Goal: Information Seeking & Learning: Check status

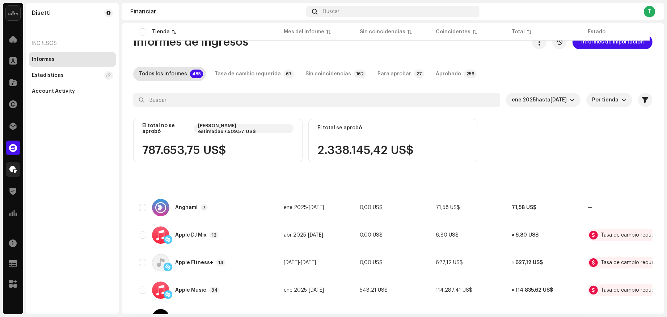
scroll to position [716, 0]
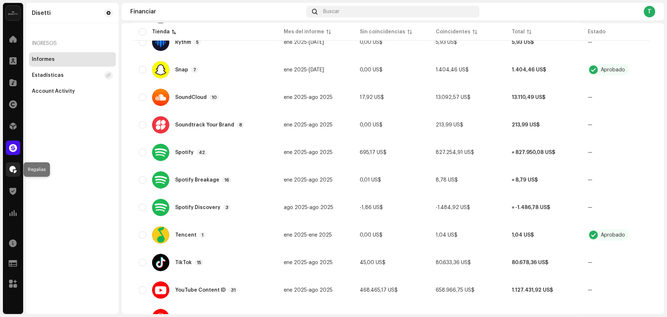
click at [16, 173] on div at bounding box center [13, 169] width 14 height 14
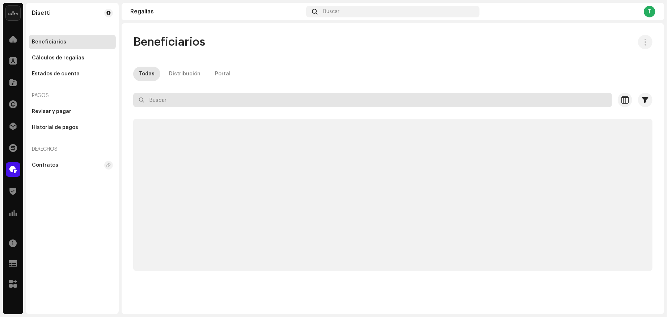
click at [196, 98] on input "text" at bounding box center [372, 100] width 479 height 14
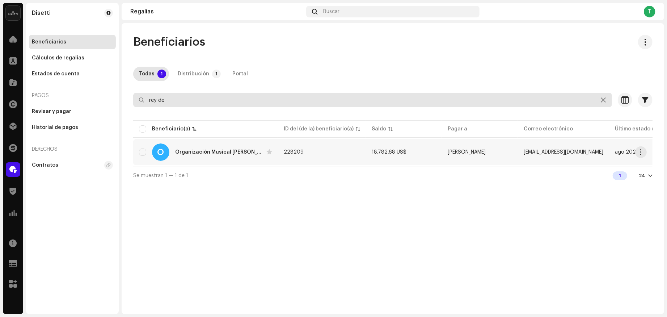
type input "rey de"
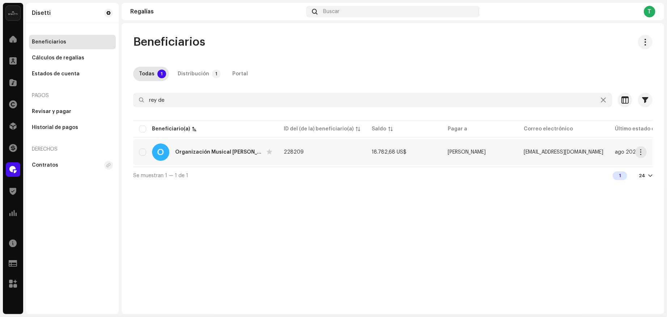
click at [189, 155] on div "O Organización Musical [PERSON_NAME]" at bounding box center [205, 151] width 133 height 17
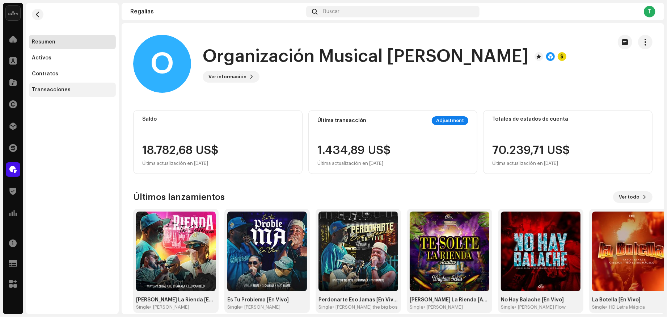
click at [51, 90] on div "Transacciones" at bounding box center [51, 90] width 39 height 6
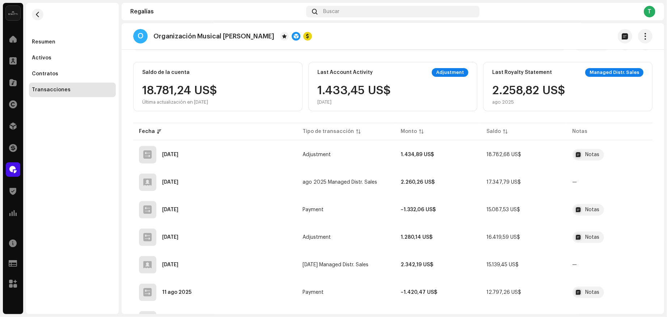
scroll to position [62, 0]
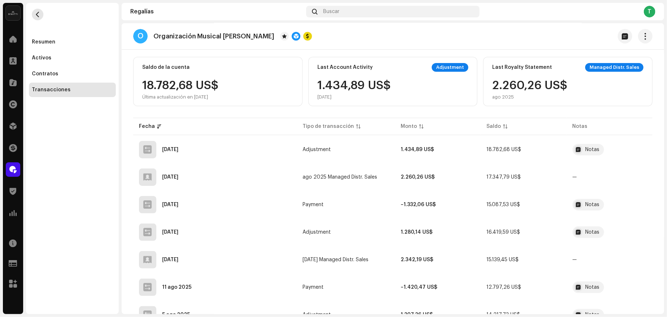
click at [39, 12] on span "button" at bounding box center [37, 15] width 5 height 6
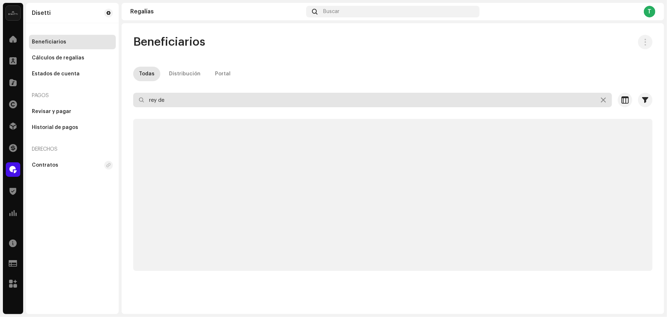
click at [171, 99] on input "rey de" at bounding box center [372, 100] width 479 height 14
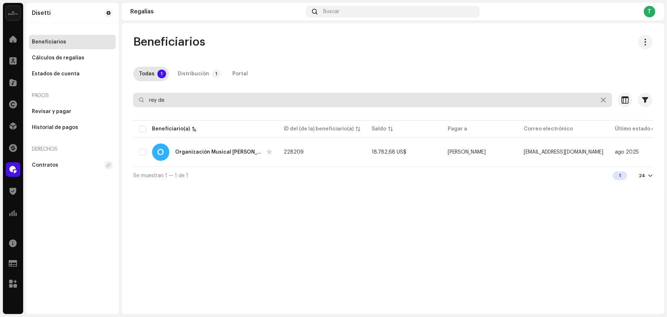
click at [172, 100] on input "rey de" at bounding box center [372, 100] width 479 height 14
paste input "731498"
type input "731498"
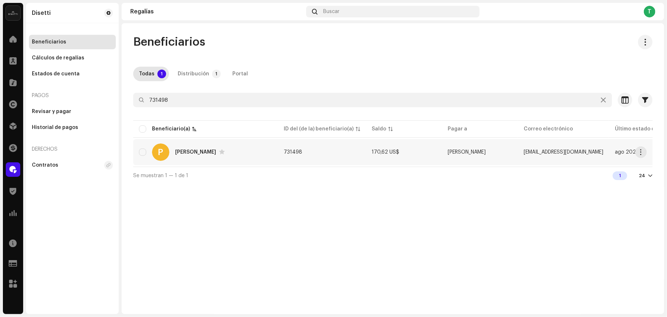
click at [173, 150] on div "P Papy Chrish" at bounding box center [205, 151] width 133 height 17
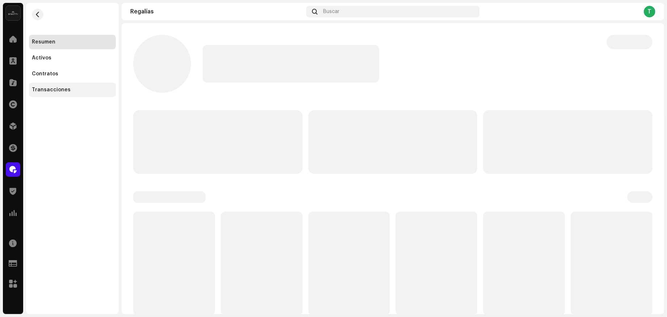
click at [77, 90] on div "Transacciones" at bounding box center [72, 90] width 81 height 6
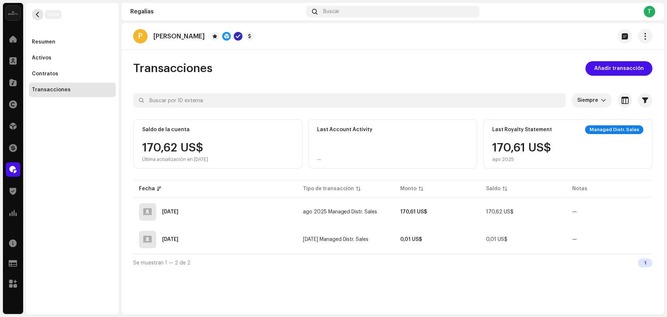
click at [38, 12] on span "button" at bounding box center [37, 15] width 5 height 6
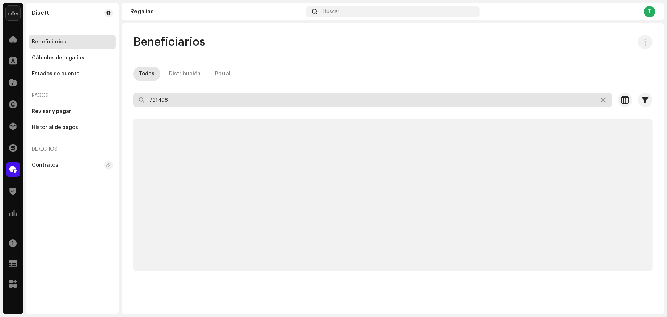
click at [203, 101] on input "731498" at bounding box center [372, 100] width 479 height 14
paste input "22613"
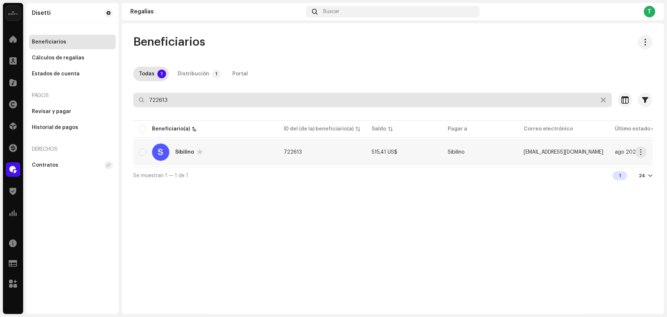
type input "722613"
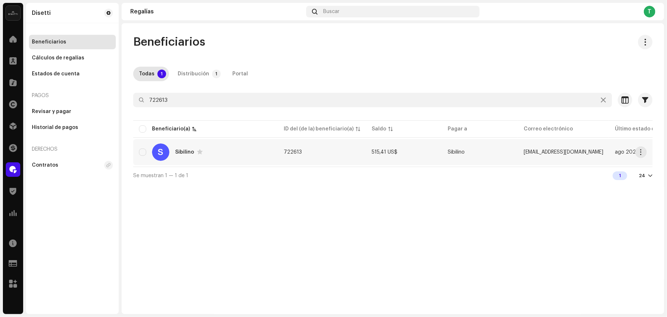
click at [171, 157] on div "S Sibilino" at bounding box center [205, 151] width 133 height 17
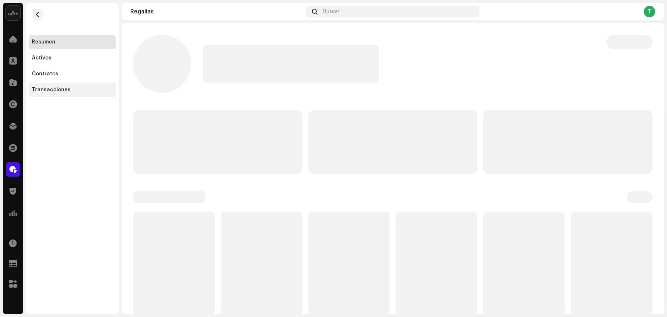
click at [84, 89] on div "Transacciones" at bounding box center [72, 90] width 81 height 6
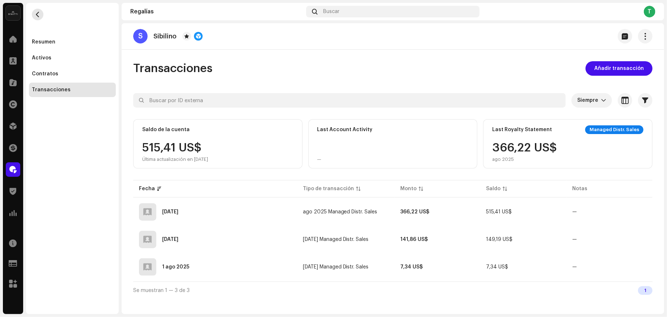
click at [39, 16] on span "button" at bounding box center [37, 15] width 5 height 6
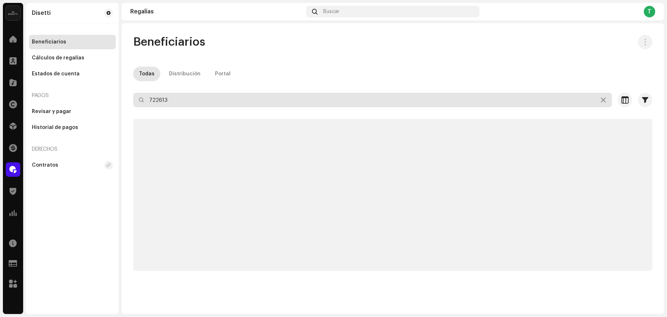
click at [167, 100] on input "722613" at bounding box center [372, 100] width 479 height 14
paste input "9991"
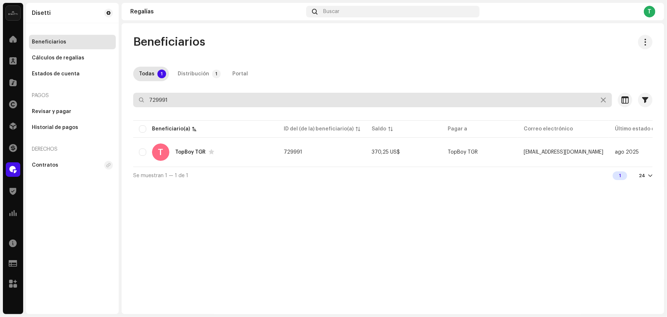
type input "729991"
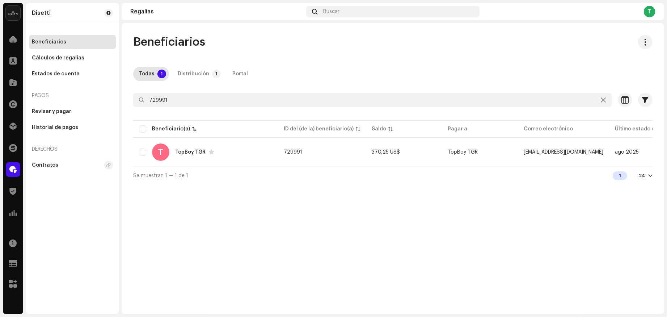
click at [158, 165] on table "Beneficiario(a) ID del (de la) beneficiario(a) Saldo Pagar a Correo electrónico…" at bounding box center [458, 143] width 651 height 48
click at [167, 153] on div "T" at bounding box center [160, 151] width 17 height 17
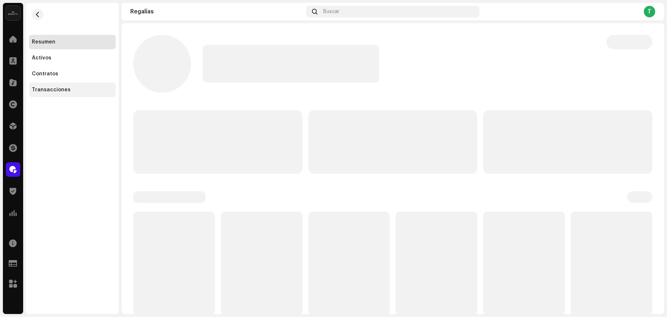
click at [87, 96] on div "Transacciones" at bounding box center [72, 90] width 87 height 14
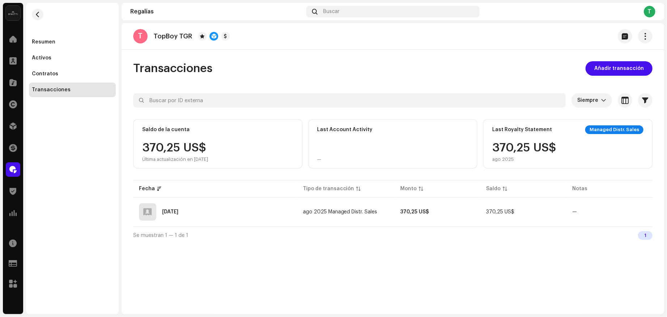
click at [44, 14] on re-m-nav-back at bounding box center [37, 19] width 17 height 32
click at [42, 14] on button "button" at bounding box center [38, 15] width 12 height 12
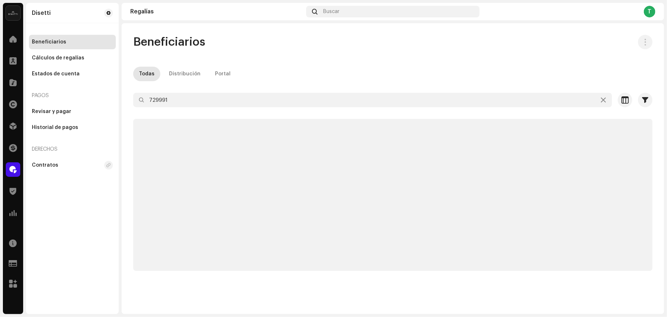
drag, startPoint x: 195, startPoint y: 113, endPoint x: 194, endPoint y: 108, distance: 5.1
click at [194, 112] on div at bounding box center [393, 113] width 520 height 12
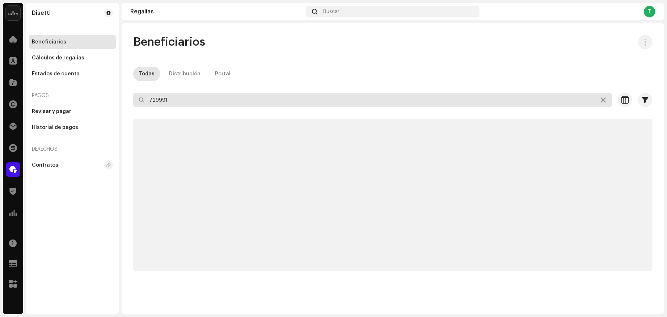
click at [194, 104] on input "729991" at bounding box center [372, 100] width 479 height 14
paste input "3558"
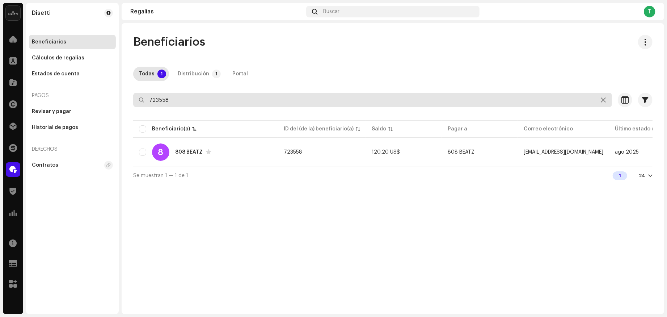
type input "723558"
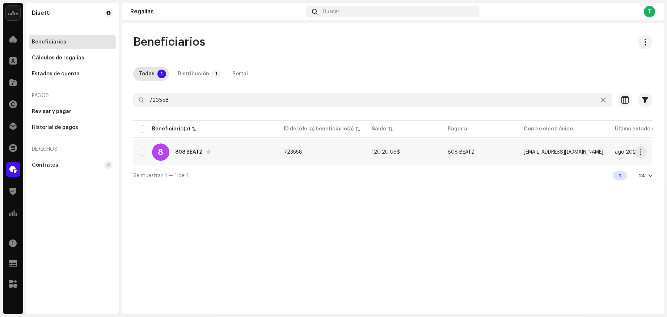
click at [184, 150] on div "808 BEATZ" at bounding box center [189, 152] width 28 height 5
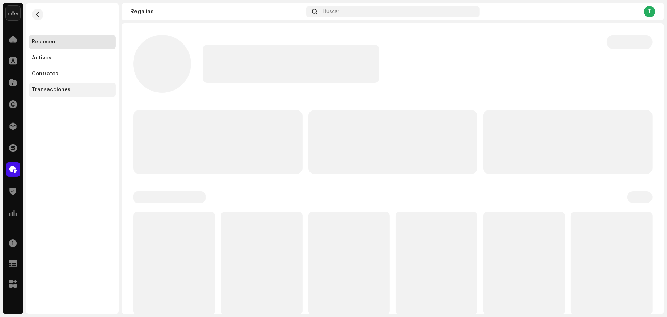
click at [74, 95] on div "Transacciones" at bounding box center [72, 90] width 87 height 14
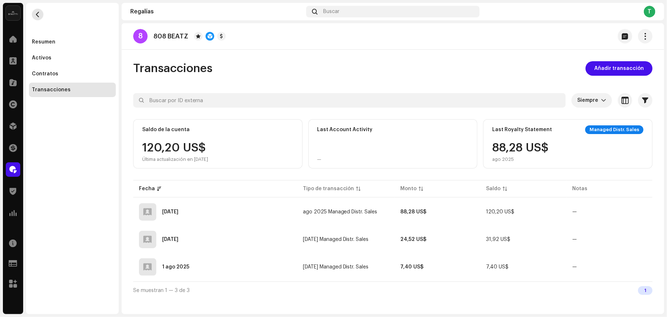
click at [39, 14] on span "button" at bounding box center [37, 15] width 5 height 6
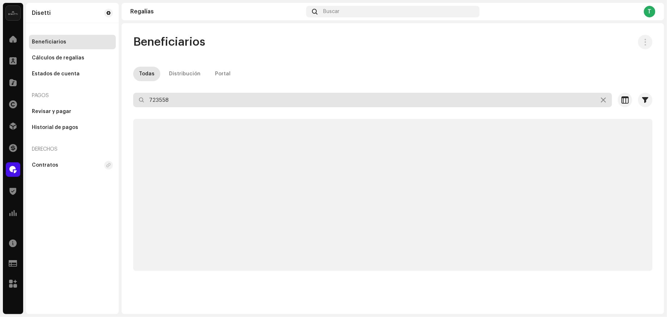
click at [179, 99] on input "723558" at bounding box center [372, 100] width 479 height 14
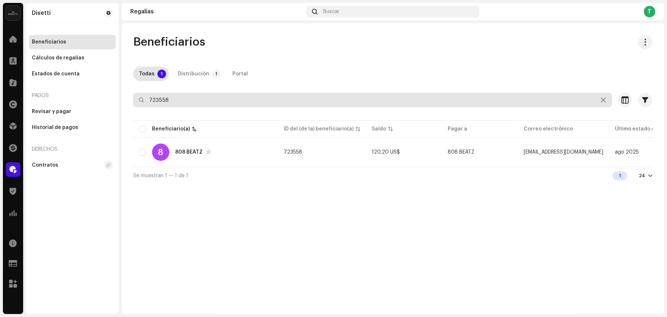
paste input "400606"
type input "400606"
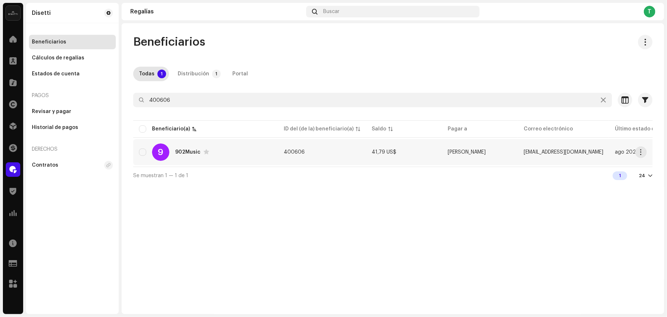
click at [176, 158] on div "9 902Music" at bounding box center [205, 151] width 133 height 17
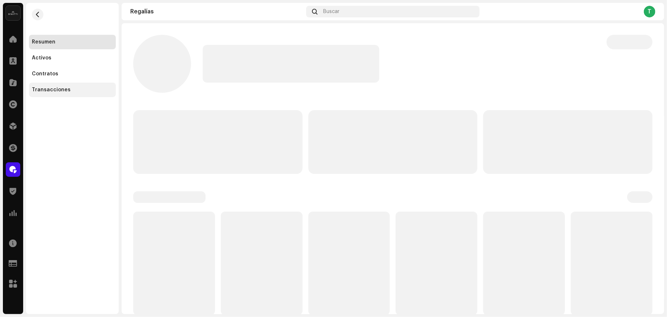
click at [75, 96] on div "Transacciones" at bounding box center [72, 90] width 87 height 14
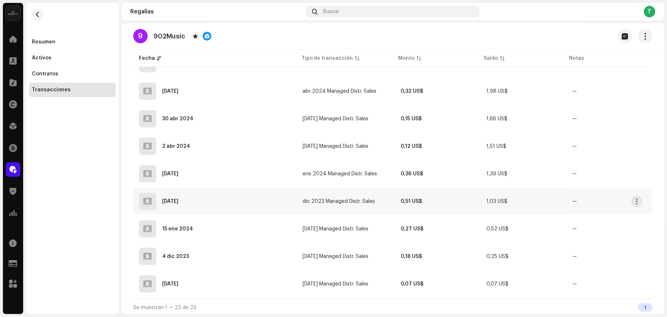
scroll to position [535, 0]
click at [32, 14] on button "button" at bounding box center [38, 15] width 12 height 12
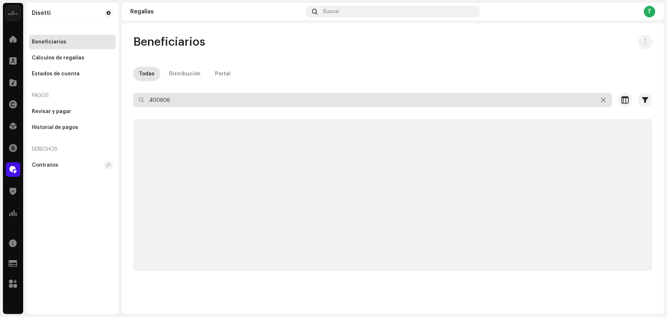
click at [177, 102] on input "400606" at bounding box center [372, 100] width 479 height 14
paste input "322005"
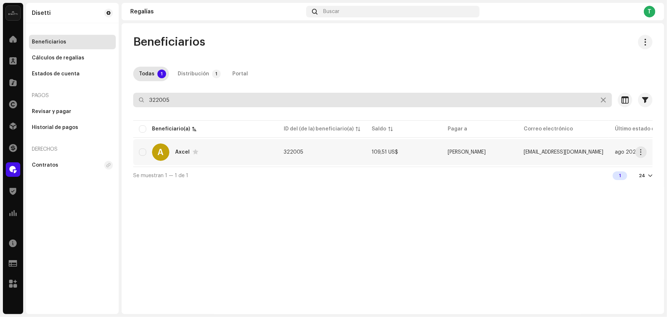
type input "322005"
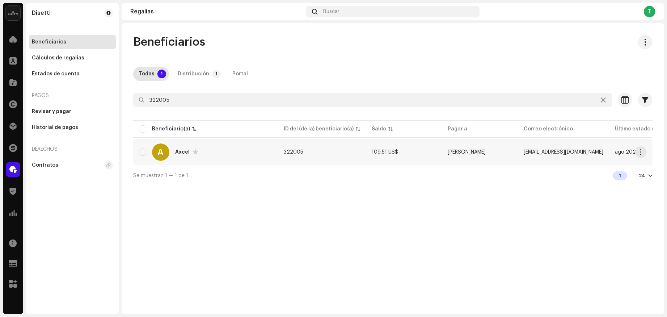
click at [175, 152] on div "A Axcel" at bounding box center [205, 151] width 133 height 17
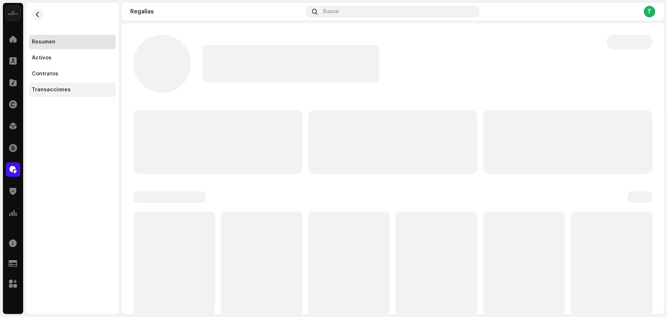
click at [72, 83] on div "Transacciones" at bounding box center [72, 90] width 87 height 14
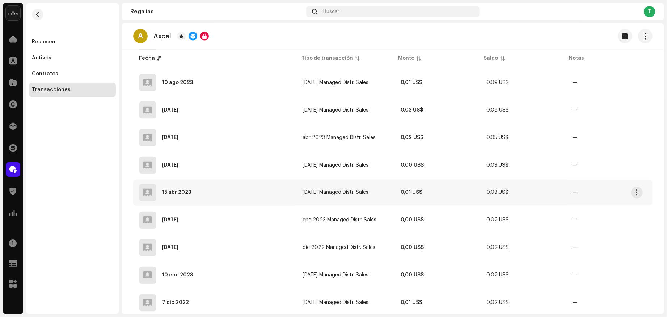
scroll to position [1002, 0]
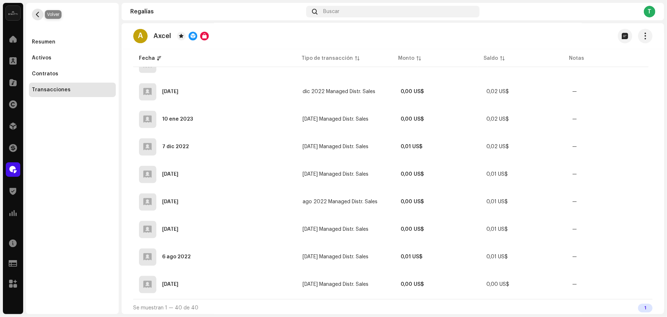
click at [38, 15] on span "button" at bounding box center [37, 15] width 5 height 6
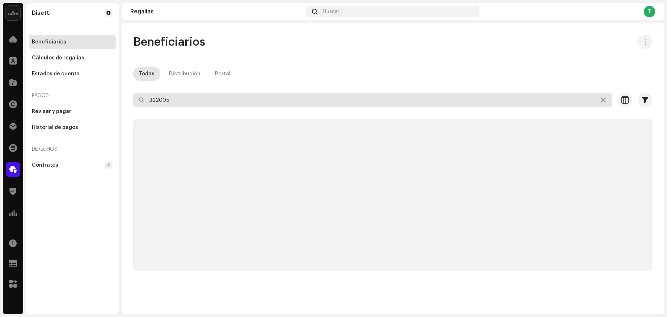
click at [201, 100] on input "322005" at bounding box center [372, 100] width 479 height 14
paste input "720980"
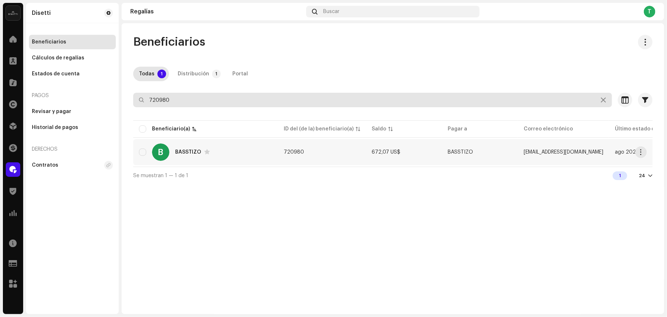
type input "720980"
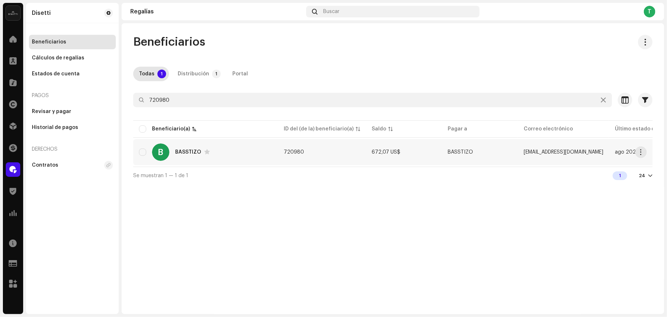
click at [179, 152] on div "BASSTIZO" at bounding box center [188, 152] width 26 height 5
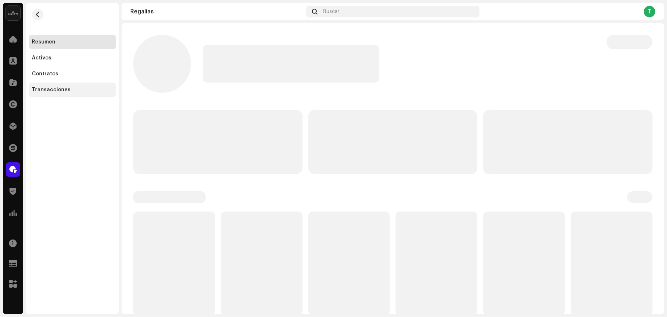
click at [77, 95] on div "Transacciones" at bounding box center [72, 90] width 87 height 14
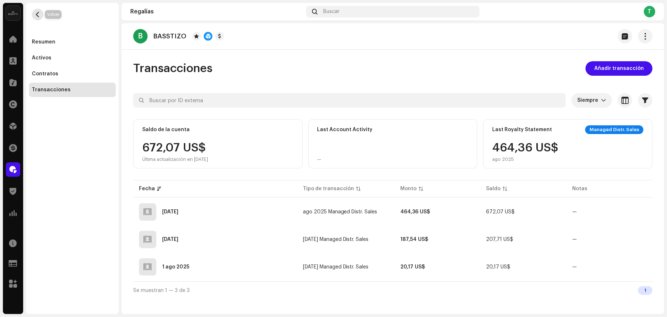
click at [35, 17] on button "button" at bounding box center [38, 15] width 12 height 12
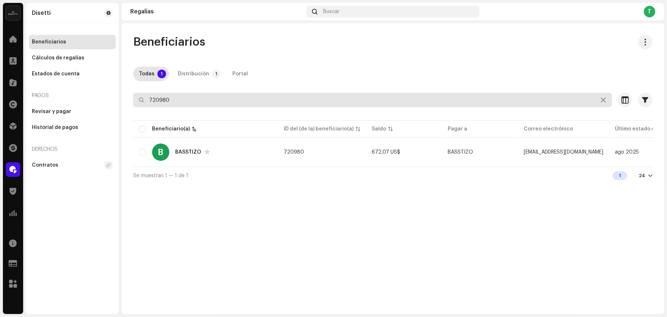
click at [182, 99] on input "720980" at bounding box center [372, 100] width 479 height 14
paste input "642925"
type input "642925"
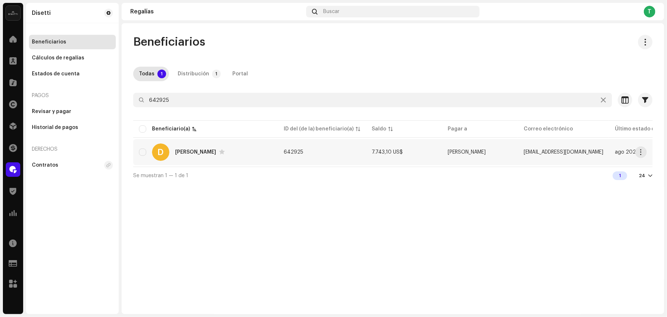
click at [169, 147] on re-a-cover "D" at bounding box center [160, 151] width 17 height 17
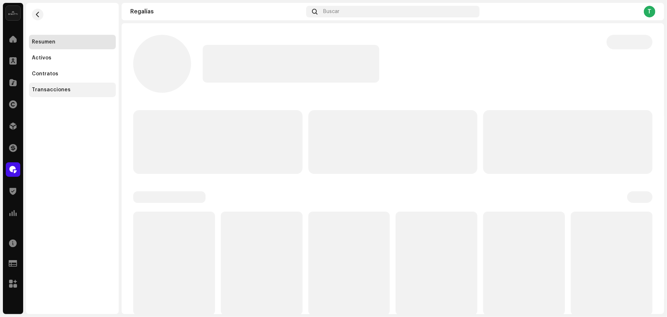
click at [69, 84] on div "Transacciones" at bounding box center [72, 90] width 87 height 14
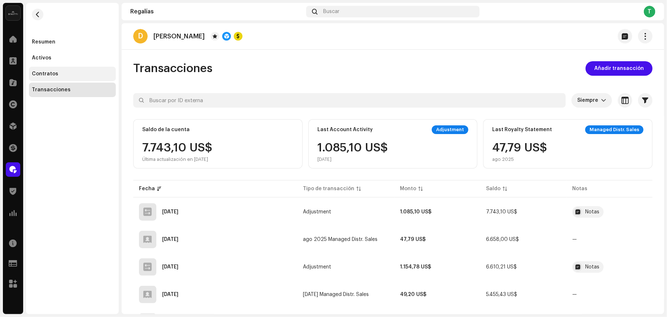
click at [65, 68] on div "Contratos" at bounding box center [72, 74] width 87 height 14
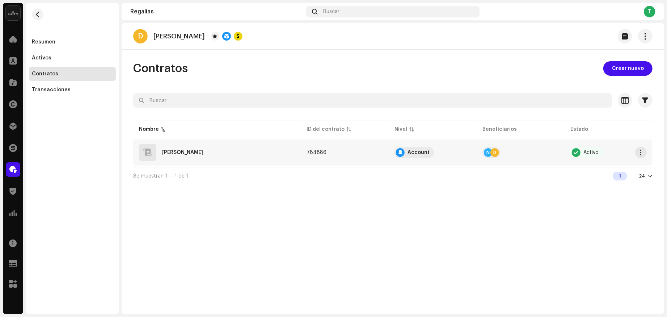
click at [167, 152] on div "[PERSON_NAME]" at bounding box center [182, 152] width 41 height 5
click at [170, 151] on div "[PERSON_NAME]" at bounding box center [182, 152] width 41 height 5
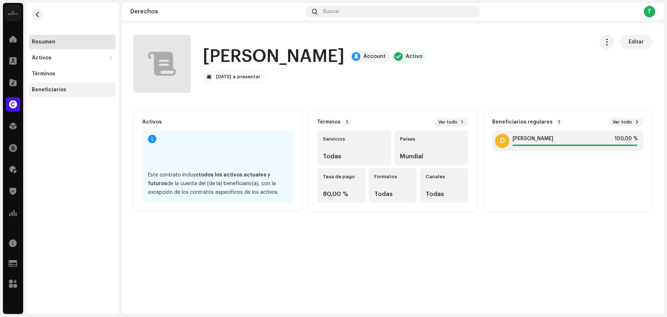
click at [64, 86] on div "Beneficiarios" at bounding box center [72, 90] width 87 height 14
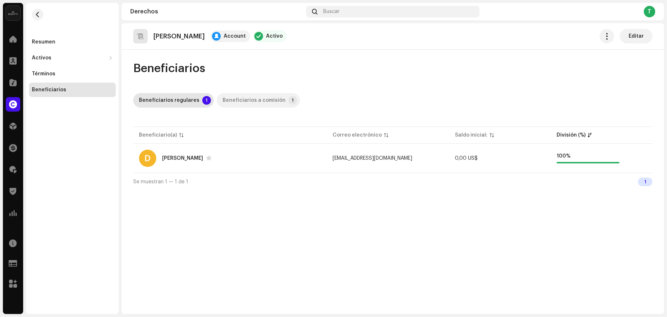
click at [277, 102] on p-tab "Beneficiarios a comisión 1" at bounding box center [258, 100] width 83 height 14
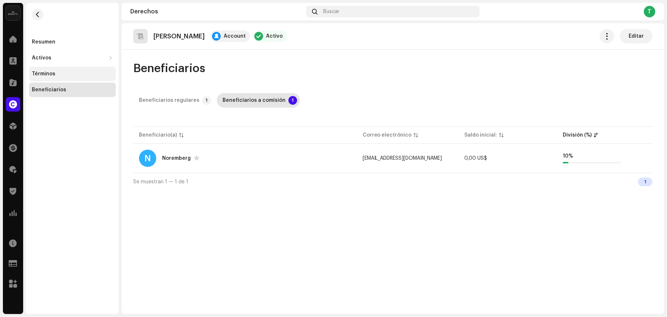
click at [70, 72] on div "Términos" at bounding box center [72, 74] width 81 height 6
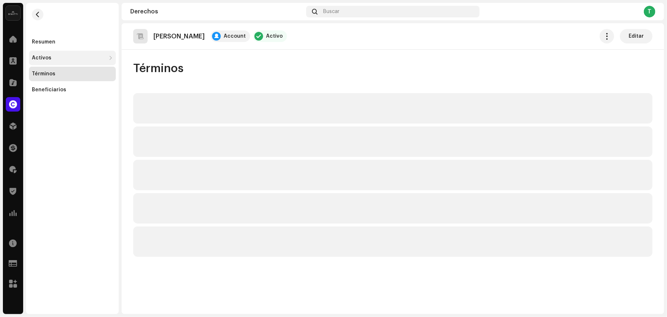
click at [71, 60] on div "Activos" at bounding box center [69, 58] width 74 height 6
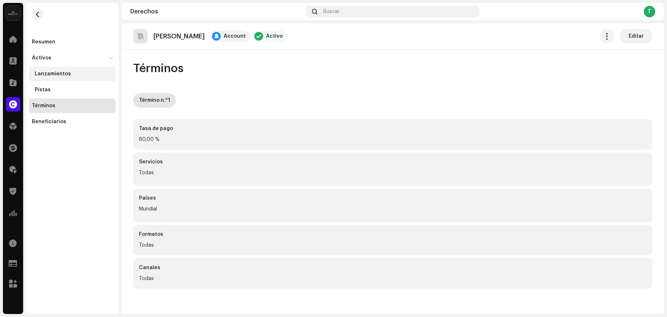
click at [59, 68] on div "Lanzamientos" at bounding box center [72, 74] width 87 height 14
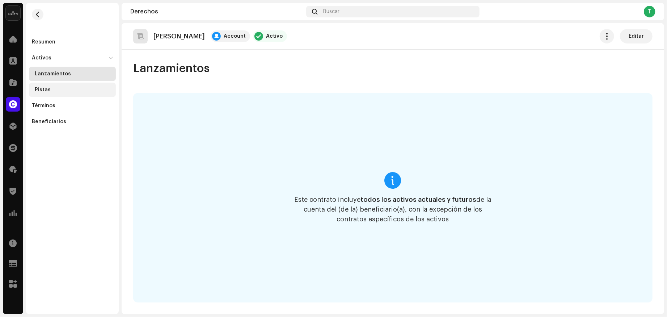
click at [65, 86] on div "Pistas" at bounding box center [72, 90] width 87 height 14
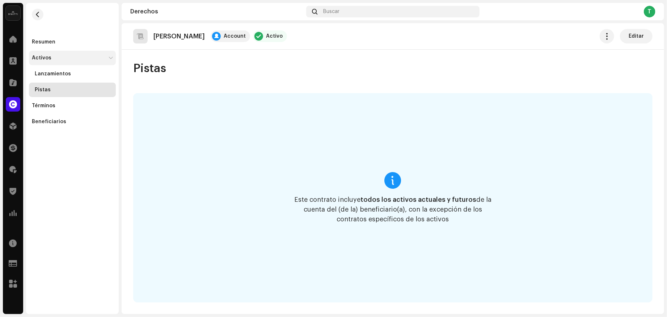
click at [67, 57] on div "Activos" at bounding box center [69, 58] width 74 height 6
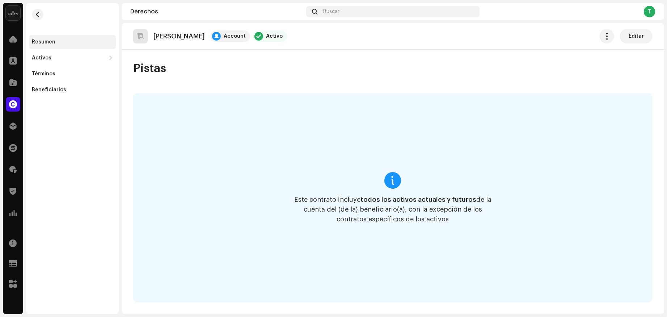
click at [63, 42] on div "Resumen" at bounding box center [72, 42] width 81 height 6
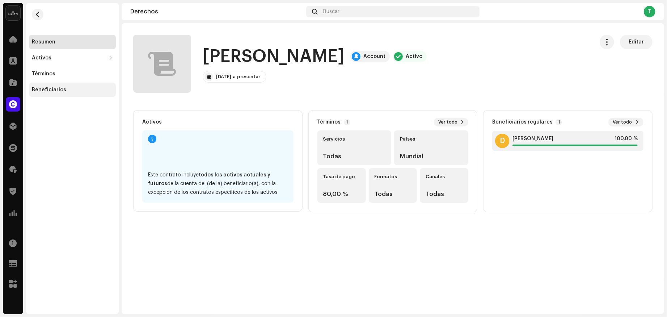
click at [70, 89] on div "Beneficiarios" at bounding box center [72, 90] width 81 height 6
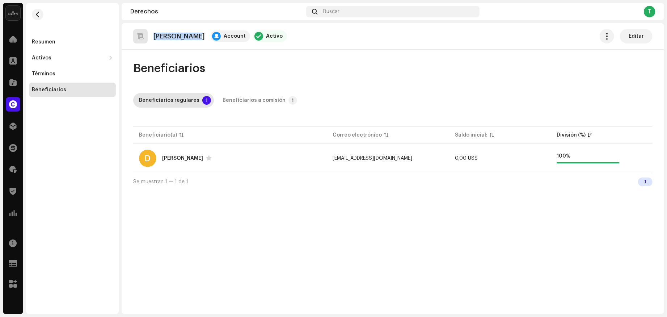
drag, startPoint x: 154, startPoint y: 36, endPoint x: 197, endPoint y: 37, distance: 42.4
click at [197, 37] on div "[PERSON_NAME] Account Activo" at bounding box center [210, 36] width 154 height 14
copy p "[PERSON_NAME]"
click at [37, 18] on button "button" at bounding box center [38, 15] width 12 height 12
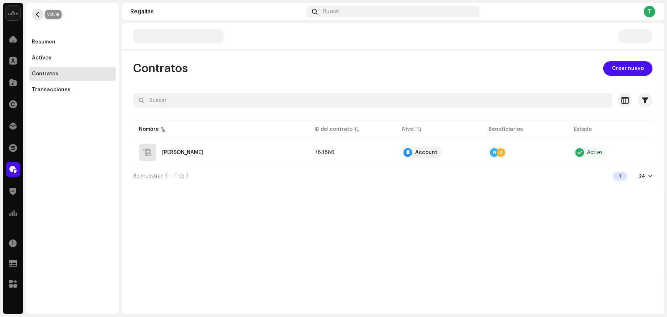
click at [39, 15] on span "button" at bounding box center [37, 15] width 5 height 6
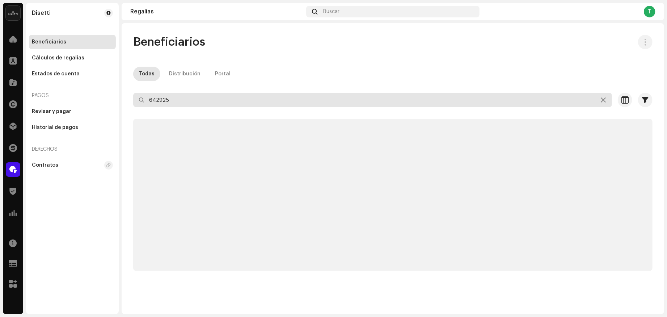
click at [180, 102] on input "642925" at bounding box center [372, 100] width 479 height 14
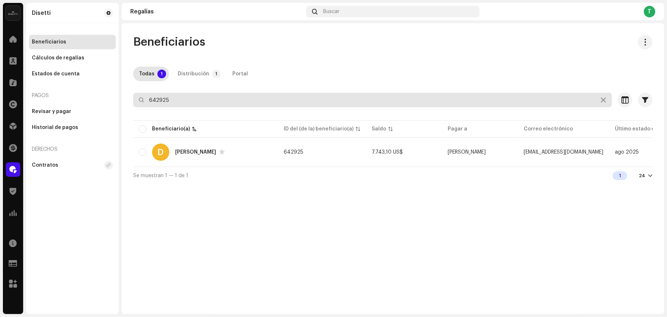
click at [180, 102] on input "642925" at bounding box center [372, 100] width 479 height 14
paste input "401521"
type input "401521"
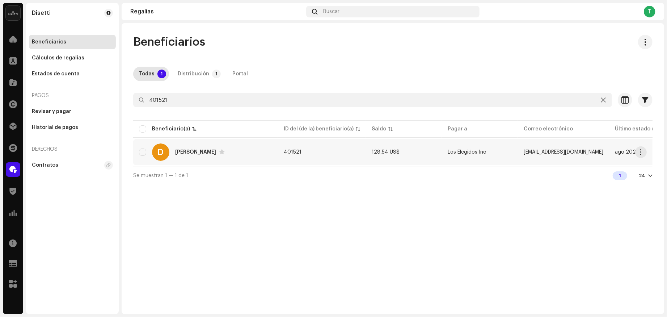
click at [165, 155] on div "D" at bounding box center [160, 151] width 17 height 17
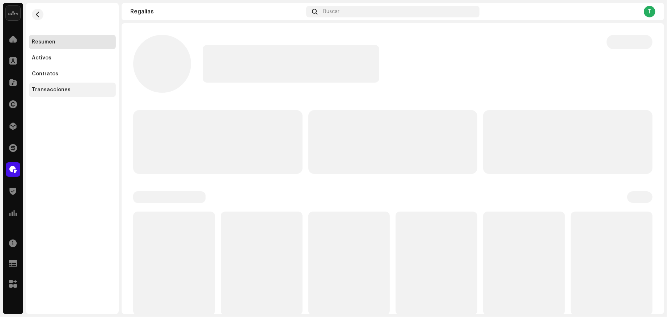
click at [70, 91] on div "Transacciones" at bounding box center [72, 90] width 81 height 6
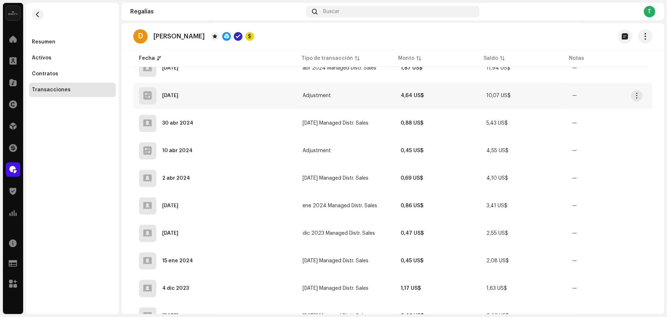
scroll to position [1085, 0]
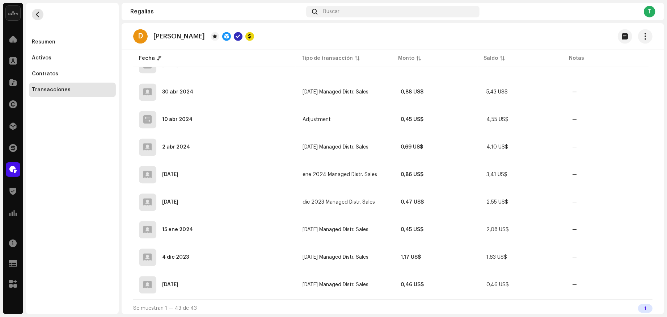
drag, startPoint x: 36, startPoint y: 17, endPoint x: 40, endPoint y: 18, distance: 4.5
click at [37, 17] on button "button" at bounding box center [38, 15] width 12 height 12
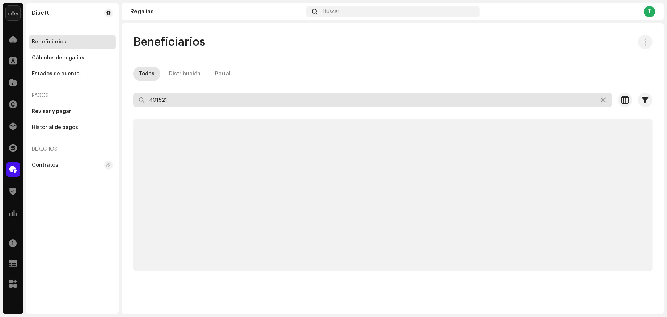
click at [192, 102] on input "401521" at bounding box center [372, 100] width 479 height 14
paste input "399957"
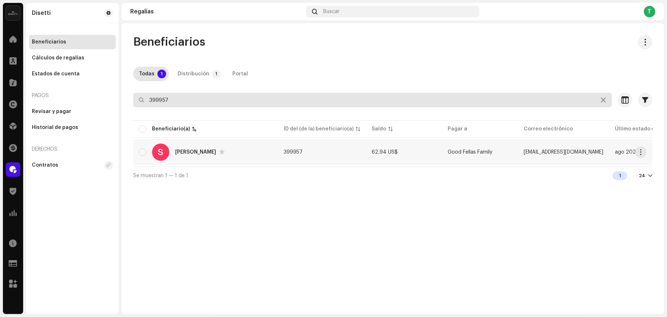
type input "399957"
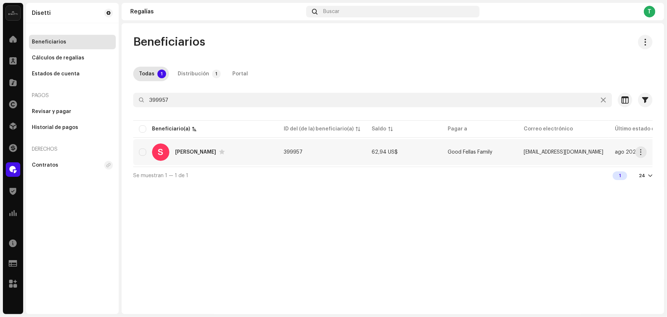
click at [185, 150] on div "[PERSON_NAME]" at bounding box center [195, 152] width 41 height 5
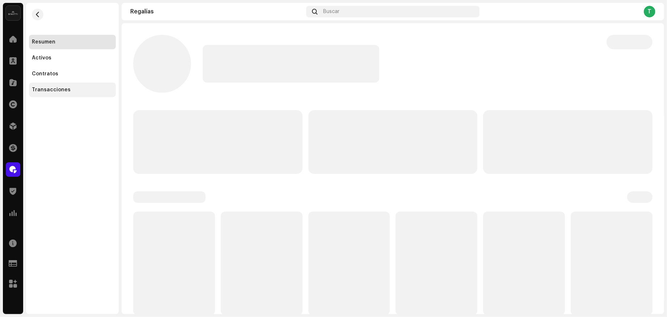
click at [79, 89] on div "Transacciones" at bounding box center [72, 90] width 81 height 6
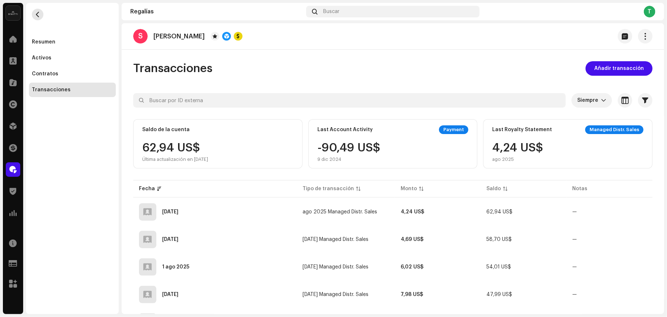
click at [32, 16] on button "button" at bounding box center [38, 15] width 12 height 12
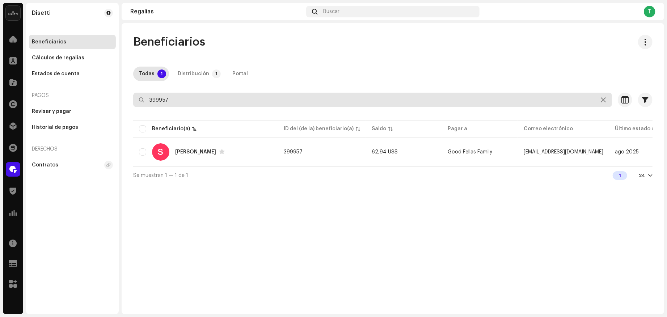
click at [196, 99] on input "399957" at bounding box center [372, 100] width 479 height 14
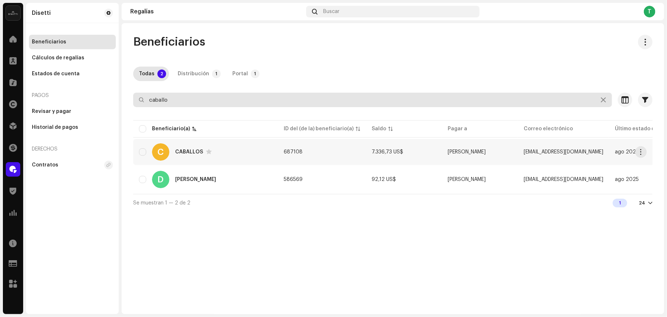
type input "caballo"
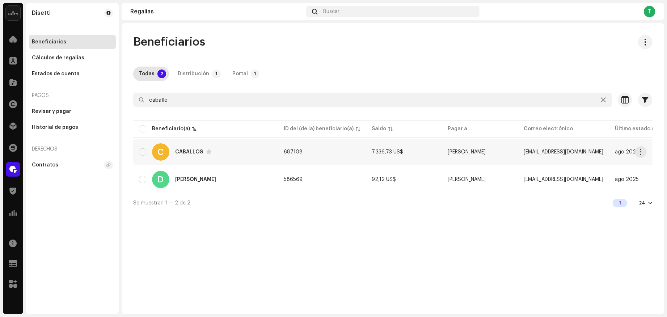
click at [175, 158] on div "C CABALLOS" at bounding box center [205, 151] width 133 height 17
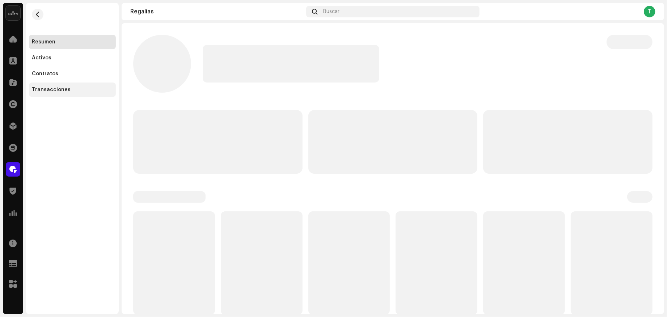
click at [56, 91] on div "Transacciones" at bounding box center [51, 90] width 39 height 6
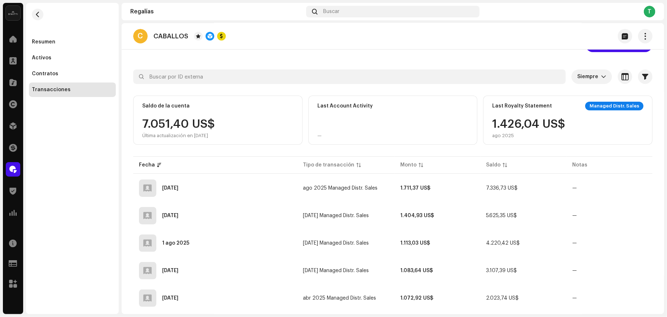
scroll to position [32, 0]
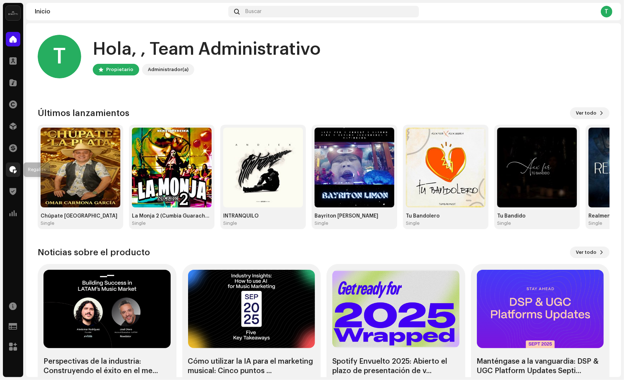
click at [11, 167] on span at bounding box center [12, 170] width 7 height 6
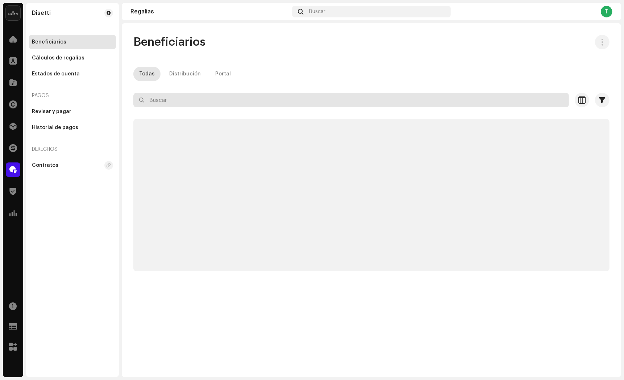
click at [181, 101] on input "text" at bounding box center [350, 100] width 435 height 14
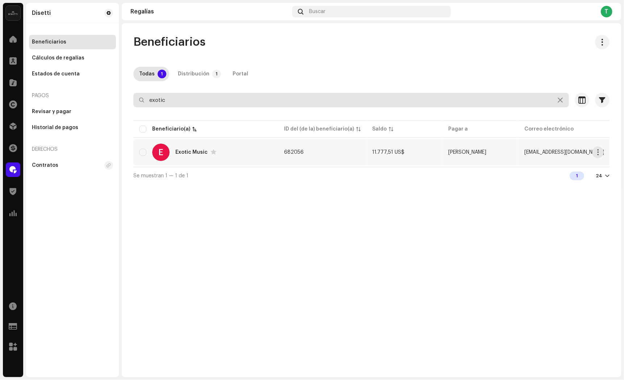
type input "exotic"
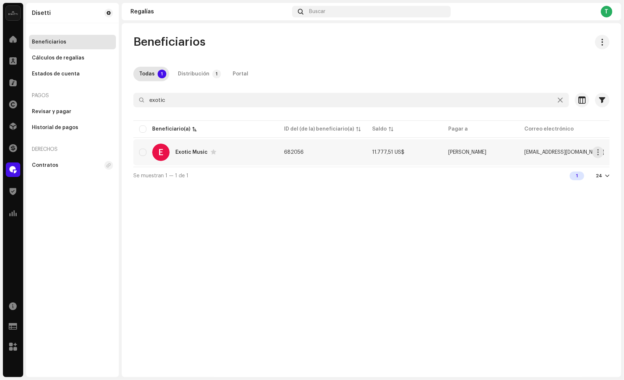
click at [175, 153] on div "E Exotic Music" at bounding box center [205, 151] width 133 height 17
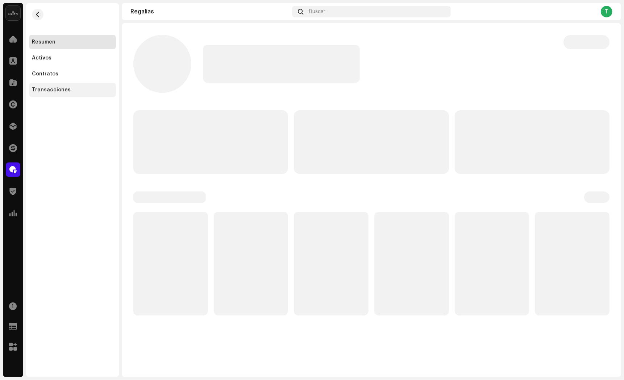
click at [77, 88] on div "Transacciones" at bounding box center [72, 90] width 81 height 6
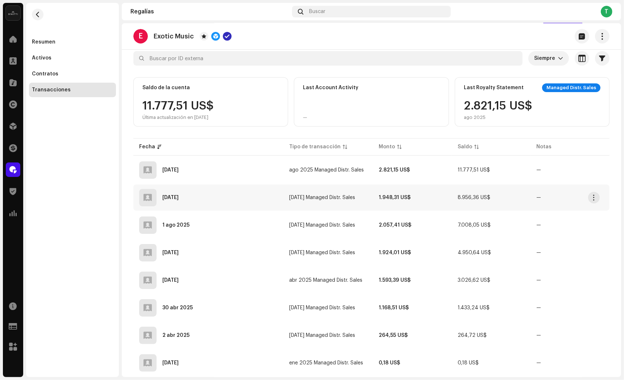
scroll to position [59, 0]
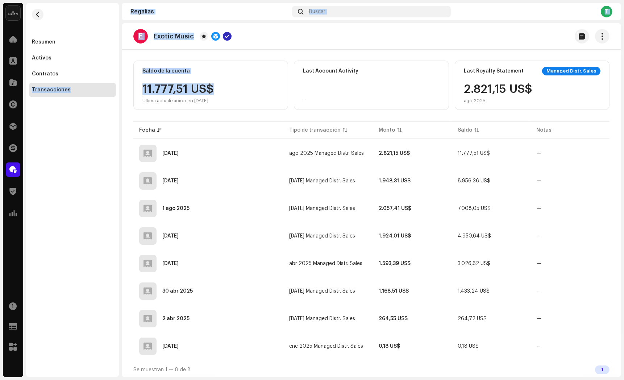
drag, startPoint x: 213, startPoint y: 88, endPoint x: 117, endPoint y: 86, distance: 95.6
click at [117, 86] on div "Disetti Inicio Clientes Catálogo Derechos Distribución Financiar Regalías Trust…" at bounding box center [312, 190] width 624 height 380
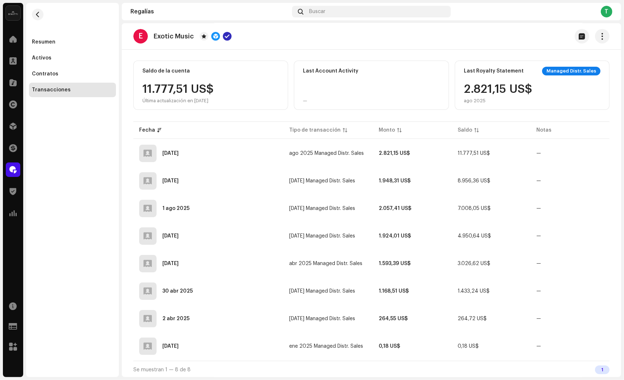
click at [169, 92] on div "11.777,51 US$ Última actualización en 9 oct 2025" at bounding box center [177, 93] width 71 height 20
